Goal: Navigation & Orientation: Find specific page/section

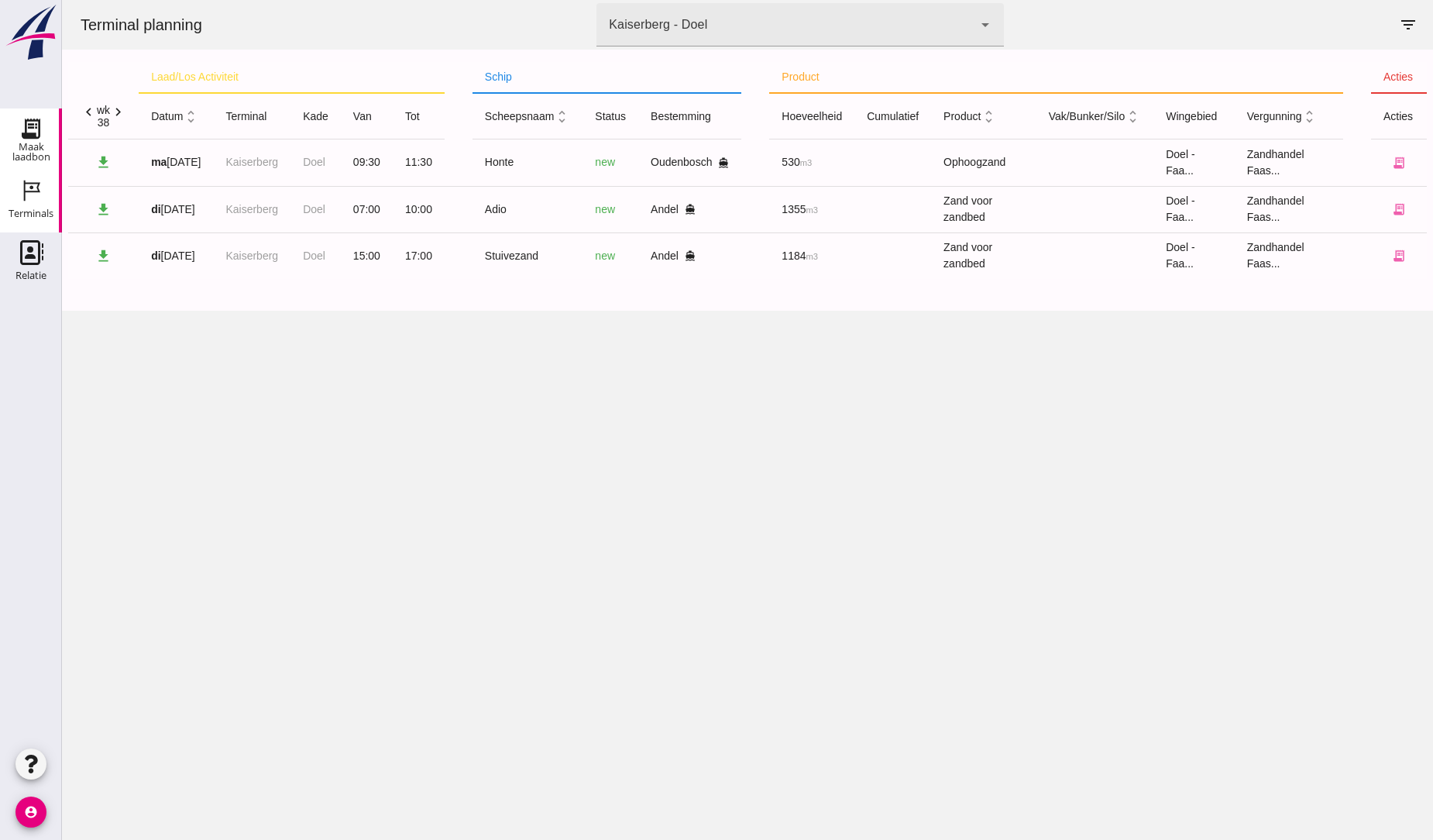
click at [29, 133] on use at bounding box center [31, 129] width 25 height 25
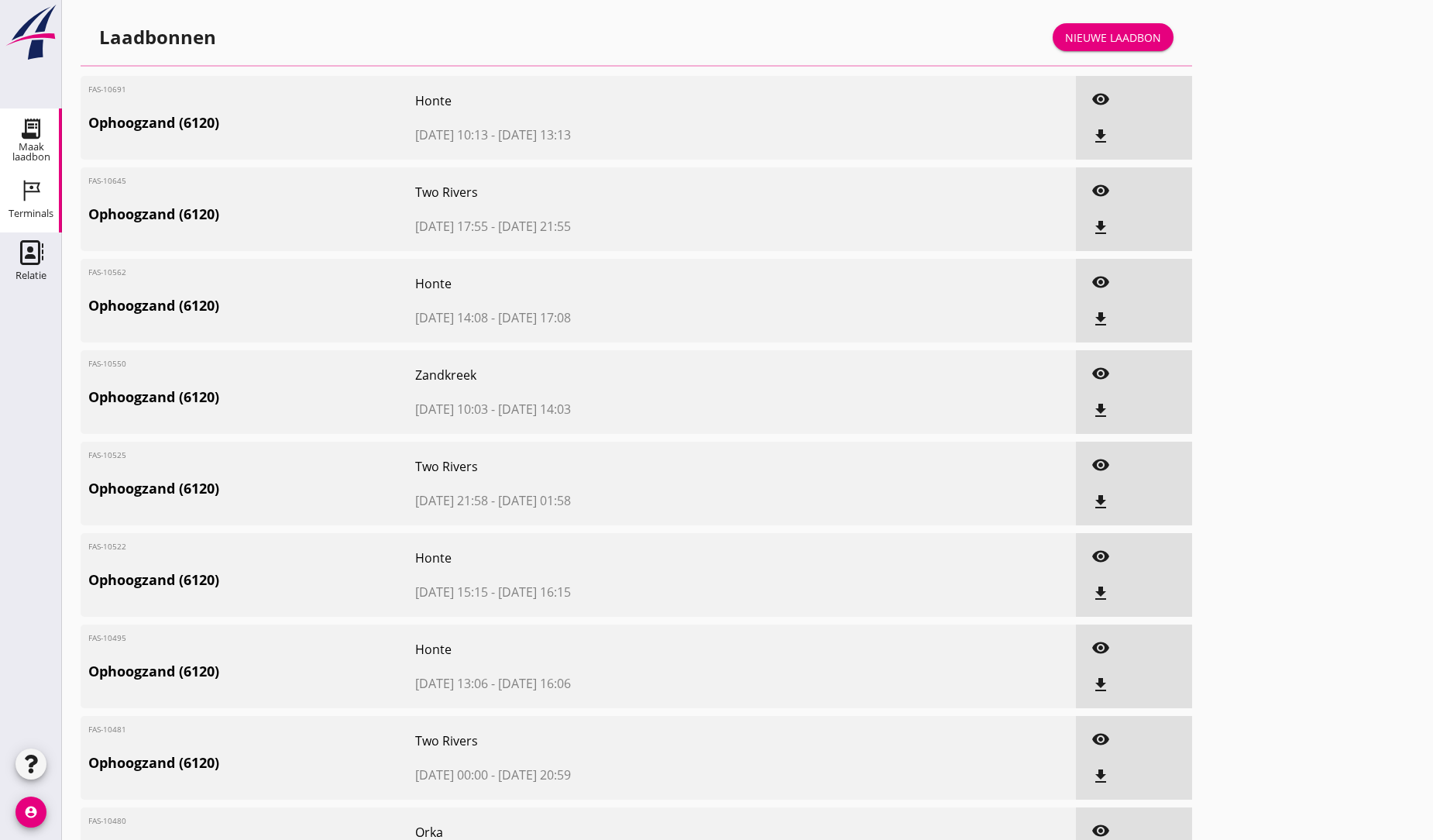
click at [26, 198] on icon "Terminals" at bounding box center [31, 191] width 25 height 25
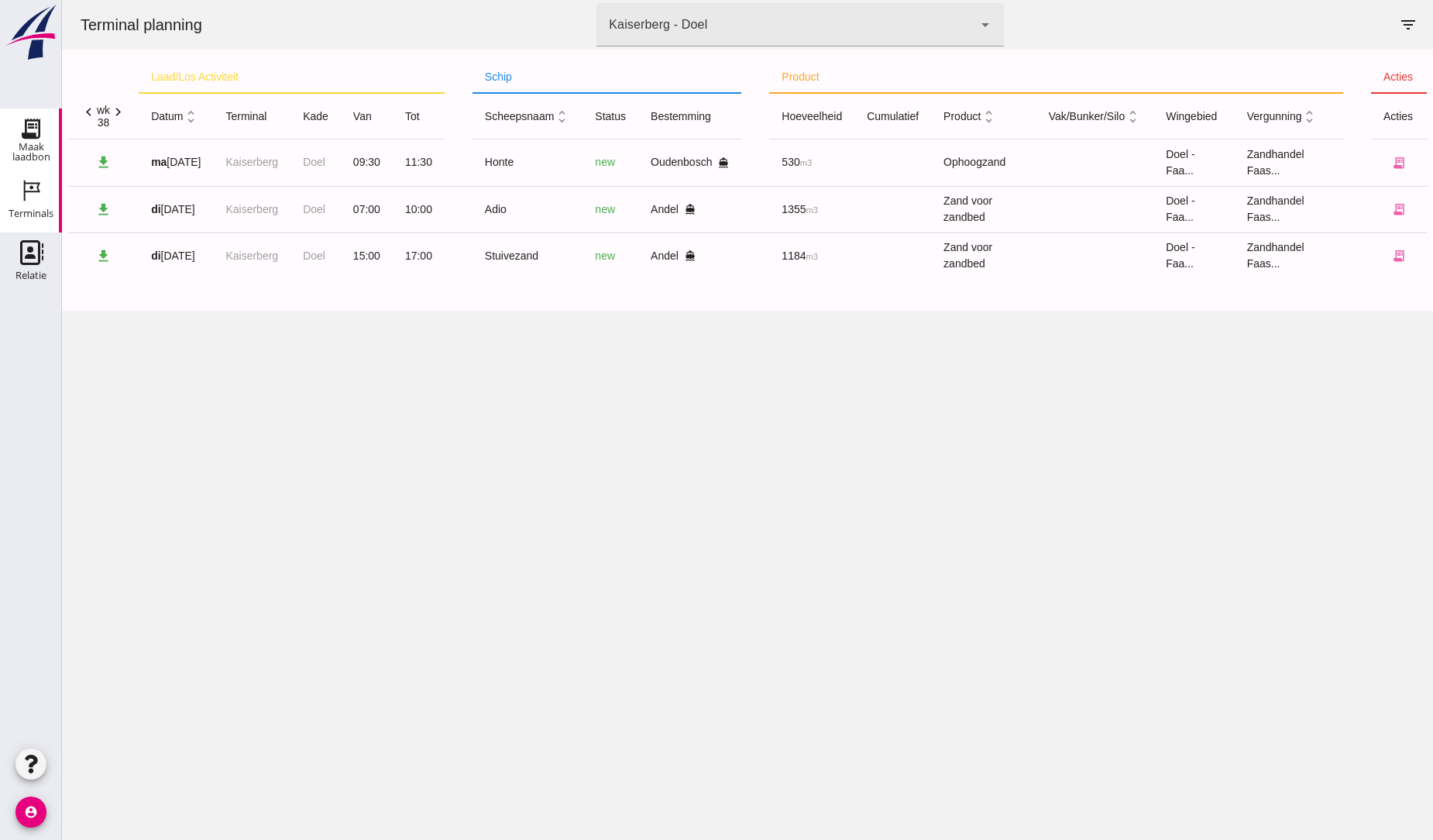
click at [31, 127] on use at bounding box center [31, 129] width 25 height 25
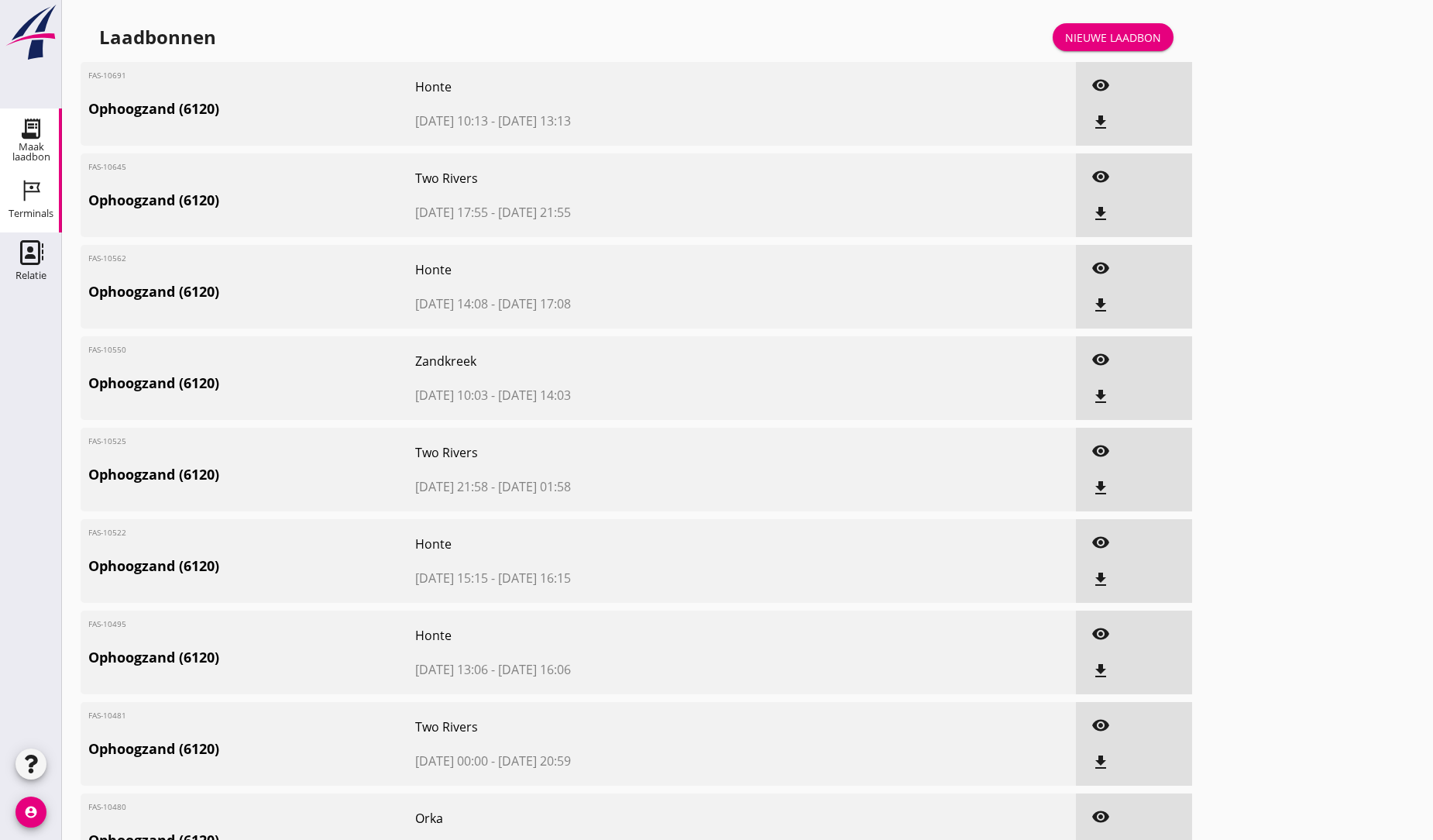
click at [29, 198] on icon "Terminals" at bounding box center [31, 191] width 25 height 25
